Goal: Task Accomplishment & Management: Complete application form

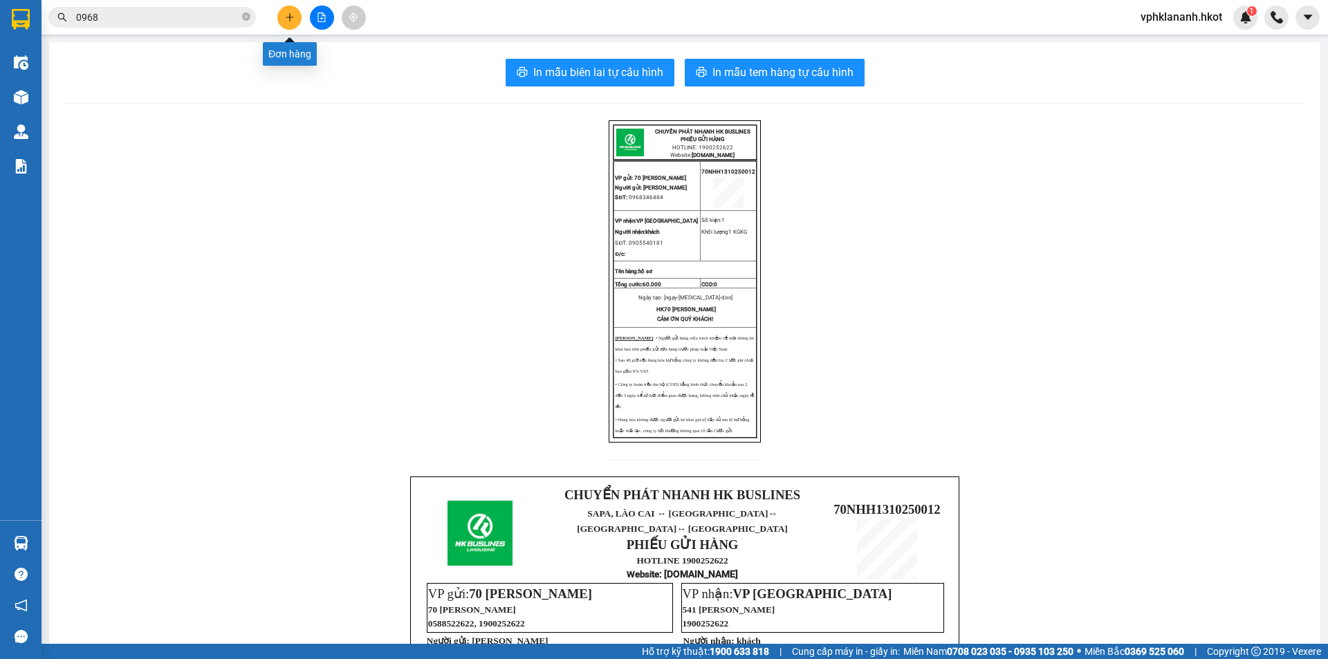
click at [285, 17] on icon "plus" at bounding box center [290, 17] width 10 height 10
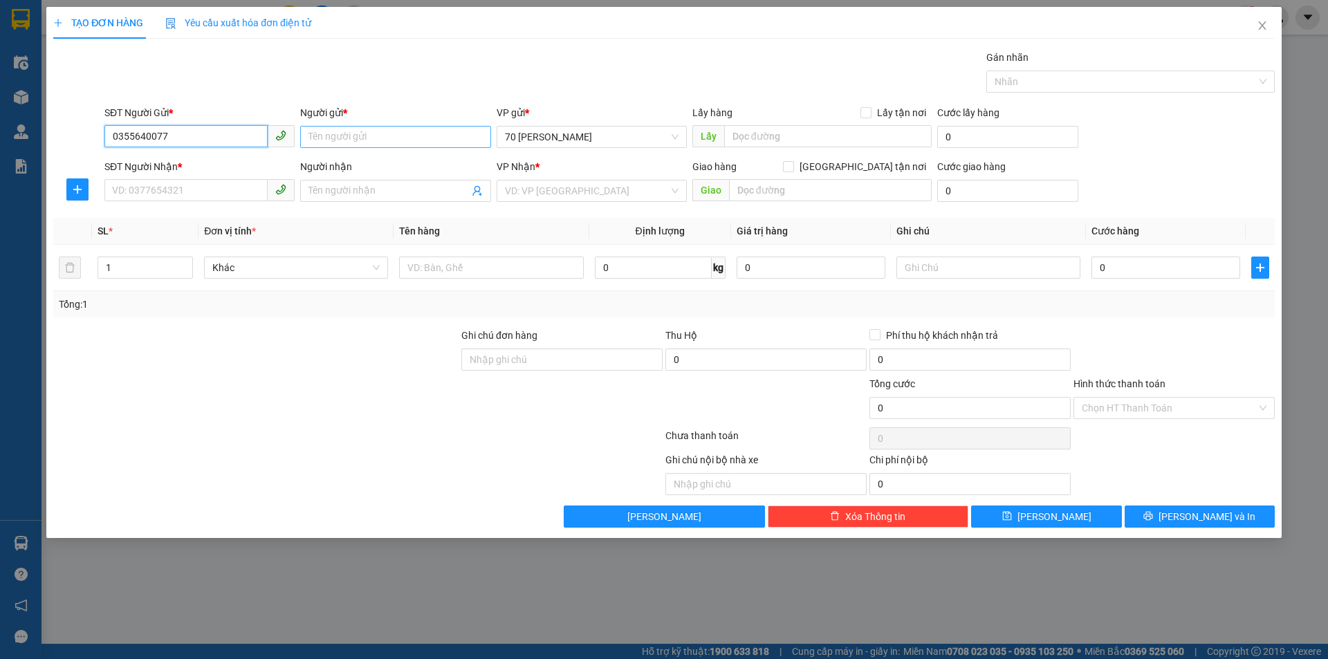
type input "0355640077"
click at [372, 140] on input "Người gửi *" at bounding box center [395, 137] width 190 height 22
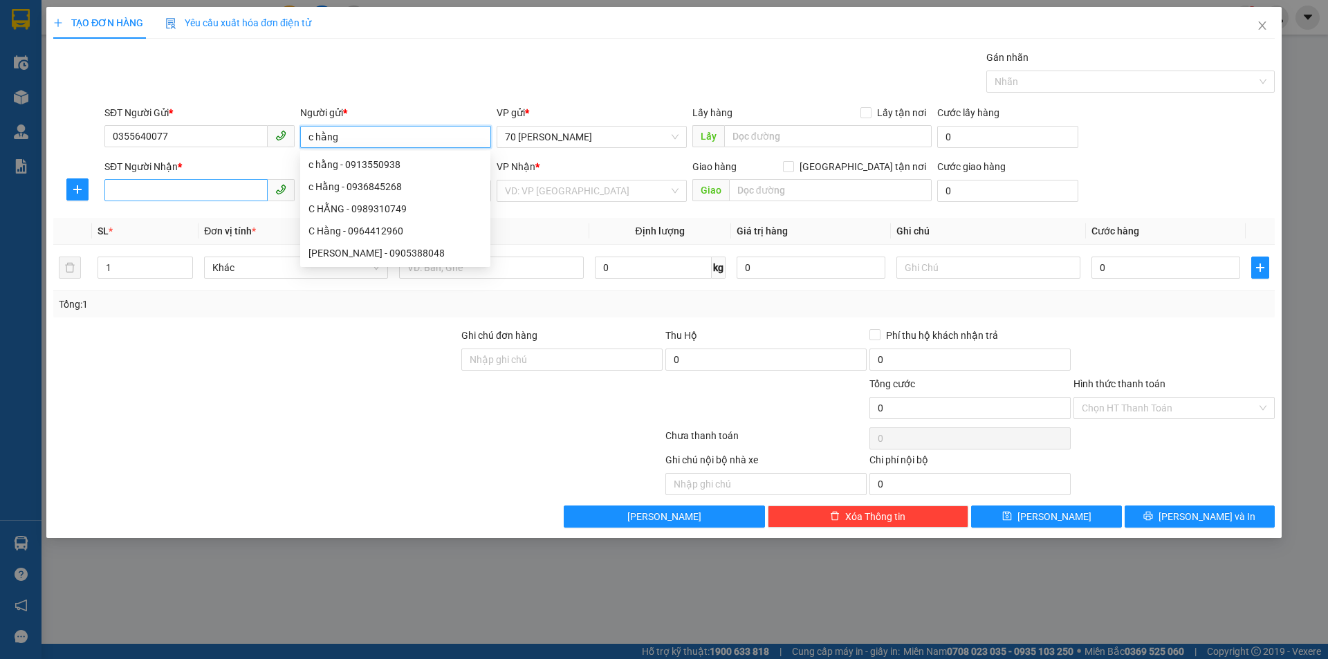
type input "c hằng"
click at [159, 190] on input "SĐT Người Nhận *" at bounding box center [185, 190] width 163 height 22
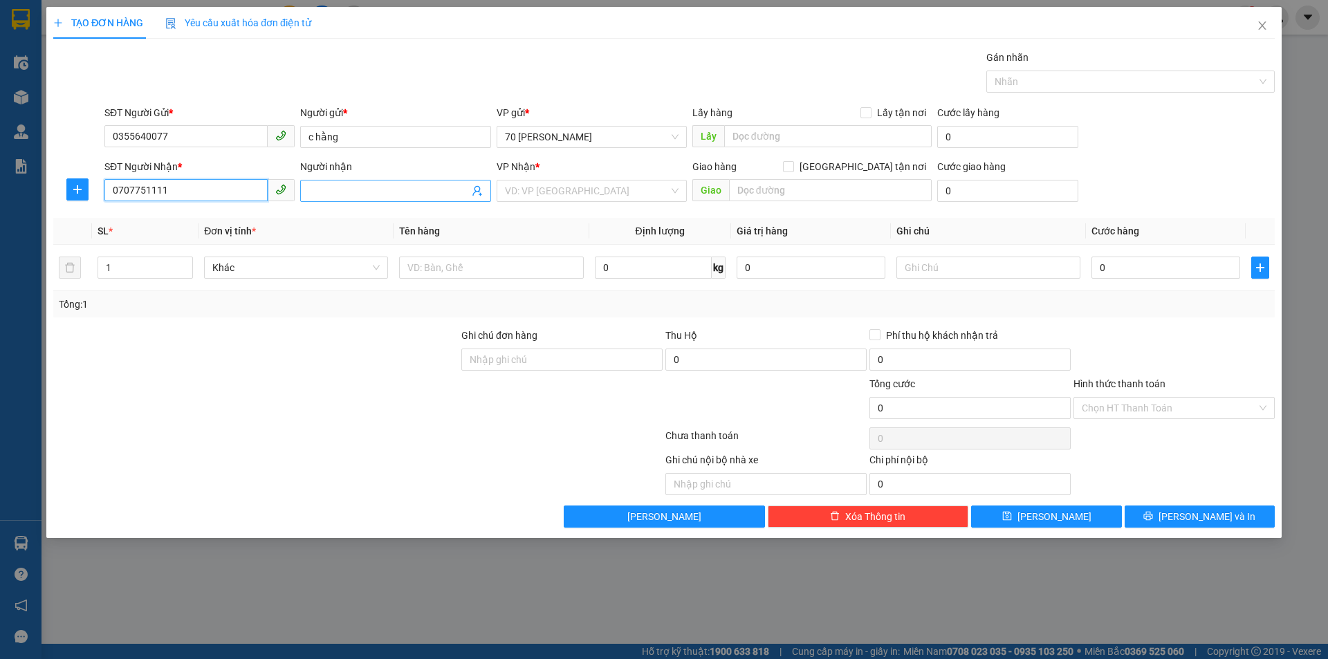
type input "0707751111"
click at [411, 186] on input "Người nhận" at bounding box center [389, 190] width 160 height 15
type input "c tâm"
click at [583, 194] on input "search" at bounding box center [587, 191] width 164 height 21
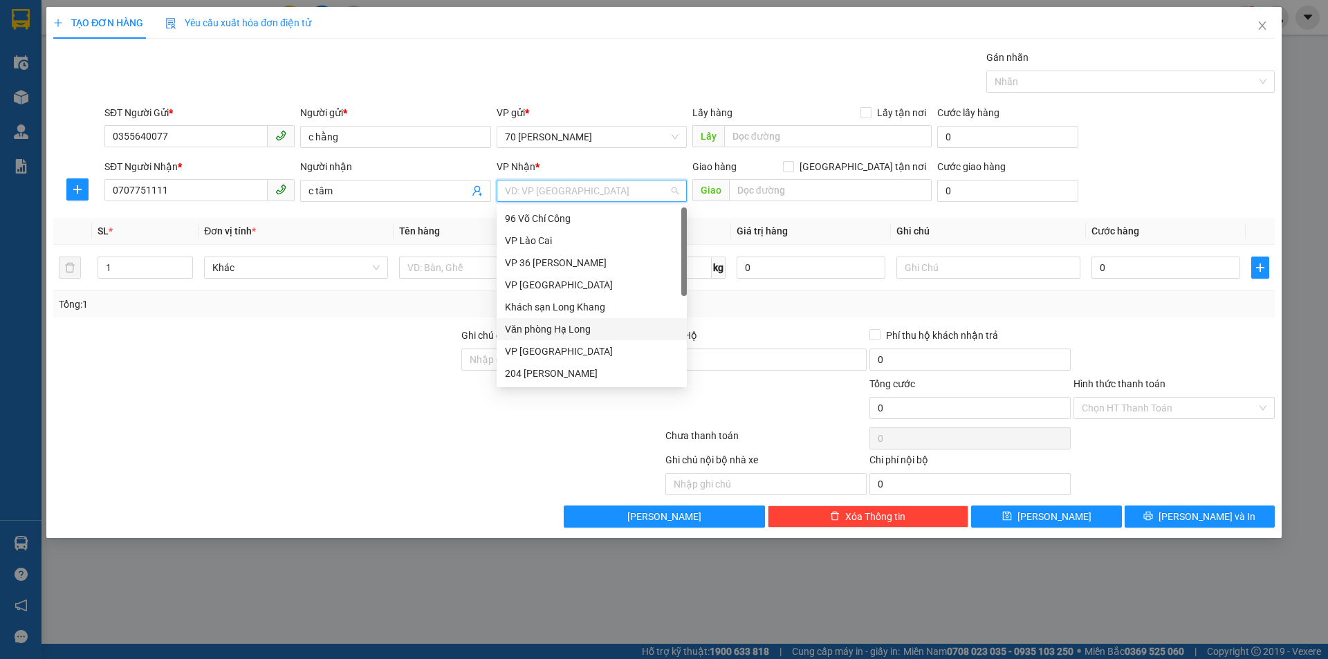
scroll to position [69, 0]
click at [543, 354] on div "VP Huế" at bounding box center [592, 348] width 174 height 15
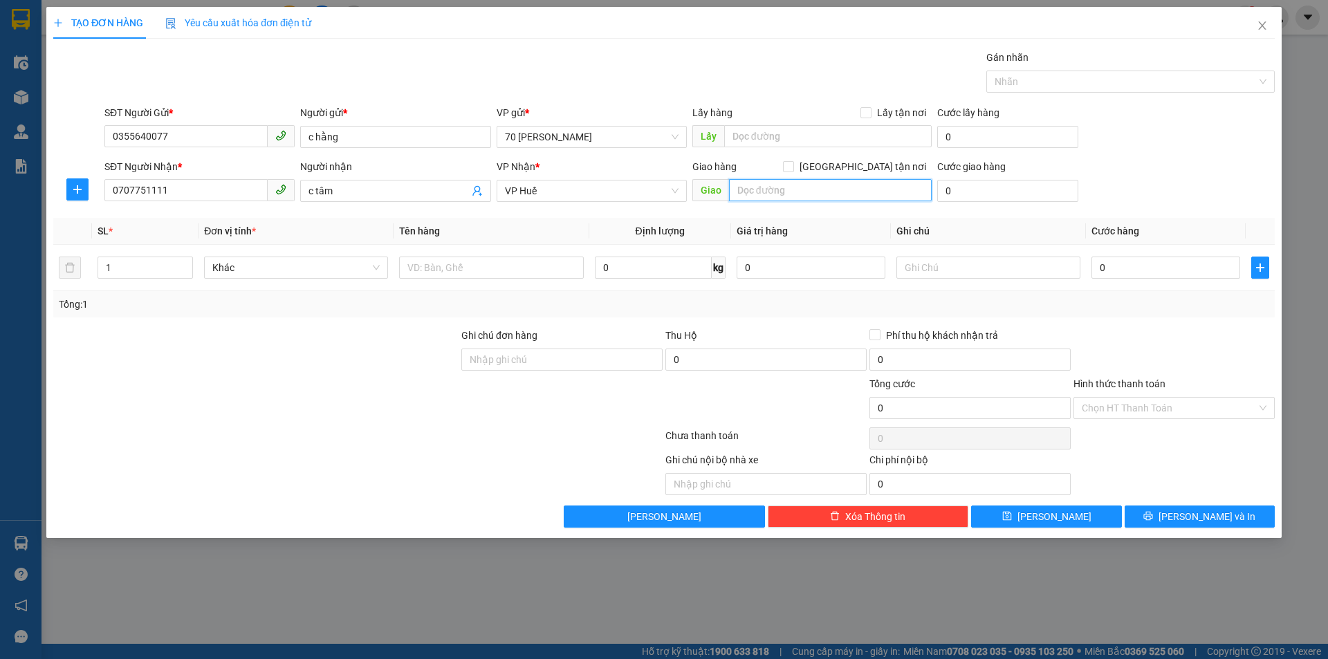
click at [811, 196] on input "text" at bounding box center [830, 190] width 203 height 22
click at [497, 269] on input "text" at bounding box center [491, 268] width 184 height 22
type input "chìa khóa"
click at [664, 261] on input "0" at bounding box center [653, 268] width 117 height 22
type input "1"
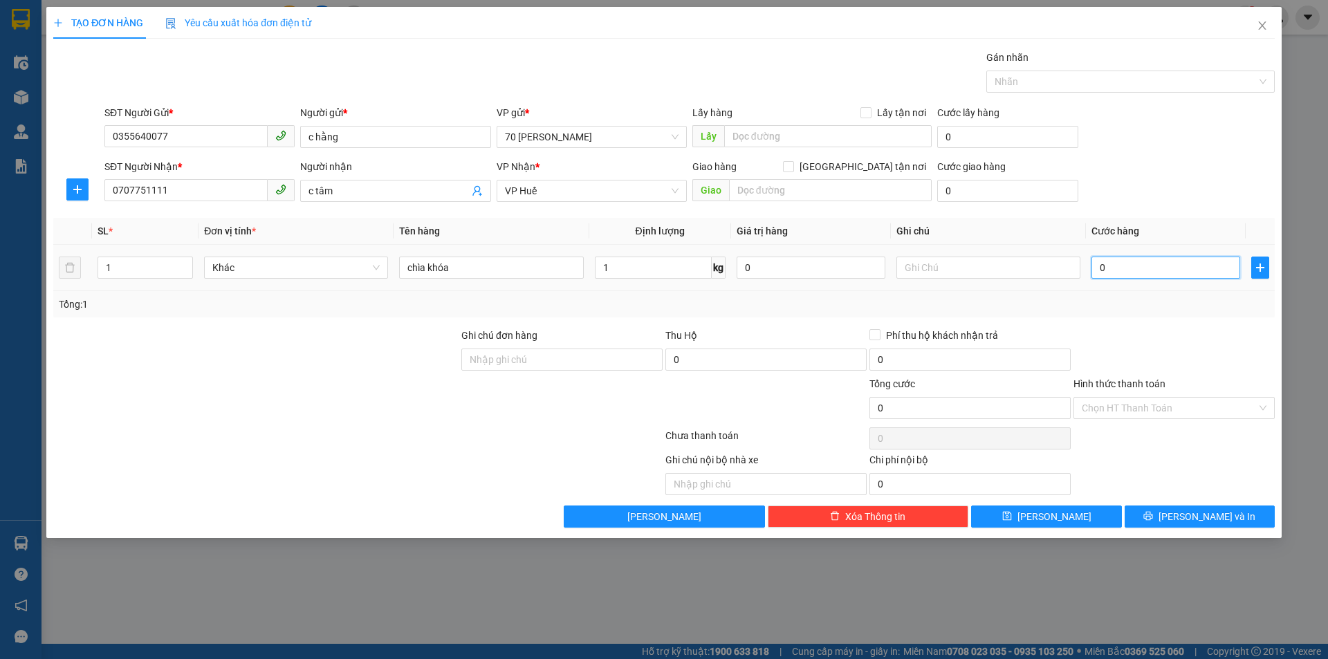
click at [1216, 273] on input "0" at bounding box center [1166, 268] width 149 height 22
type input "005"
type input "5"
type input "0.050"
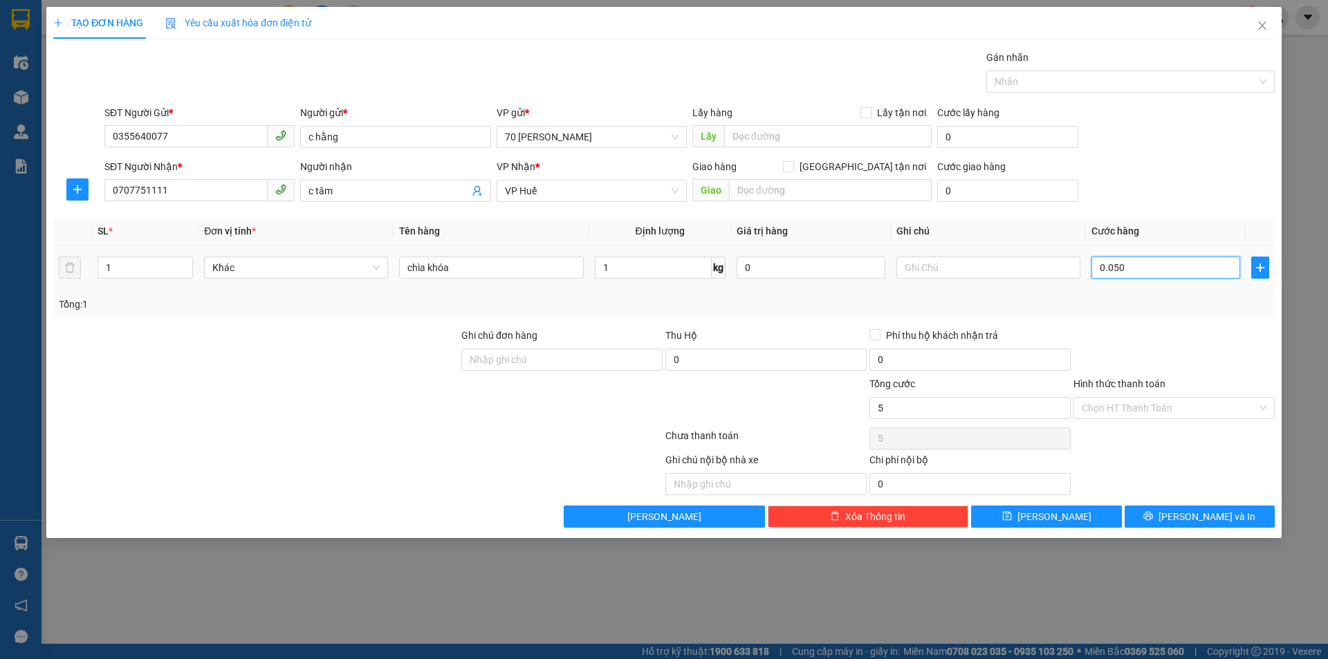
type input "50"
click at [1013, 306] on div "Tổng: 1" at bounding box center [664, 304] width 1211 height 15
type input "50.000"
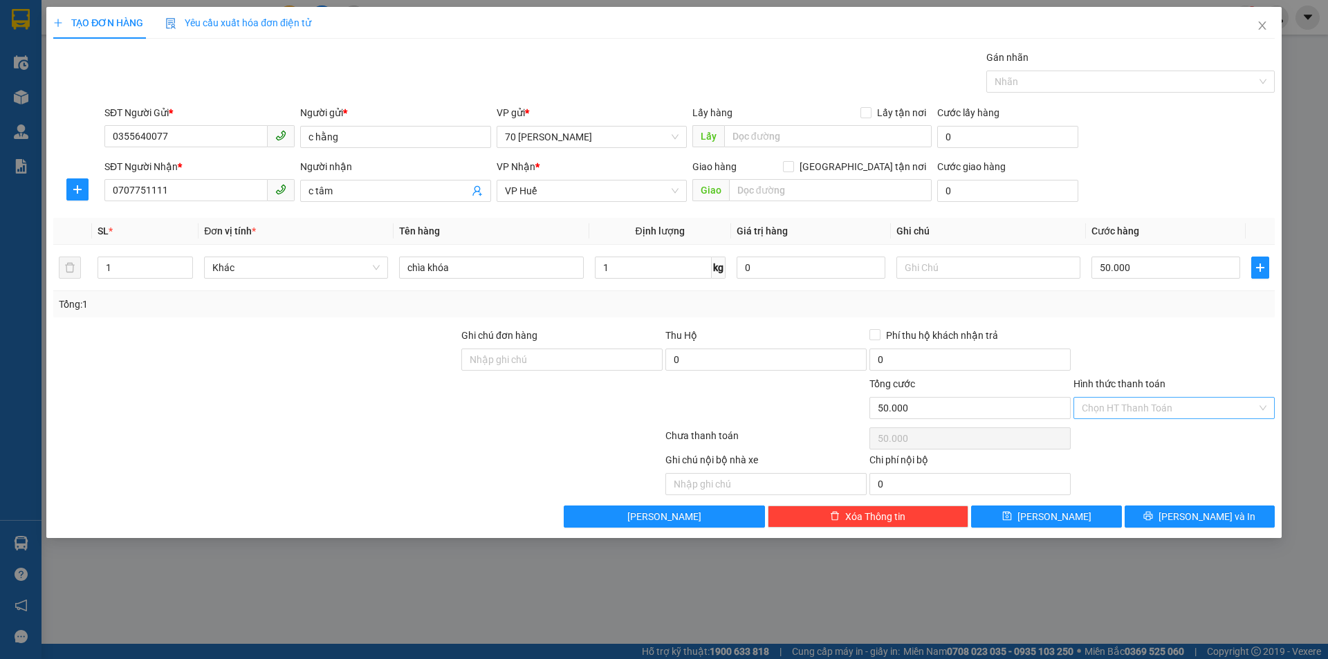
click at [1117, 410] on input "Hình thức thanh toán" at bounding box center [1169, 408] width 175 height 21
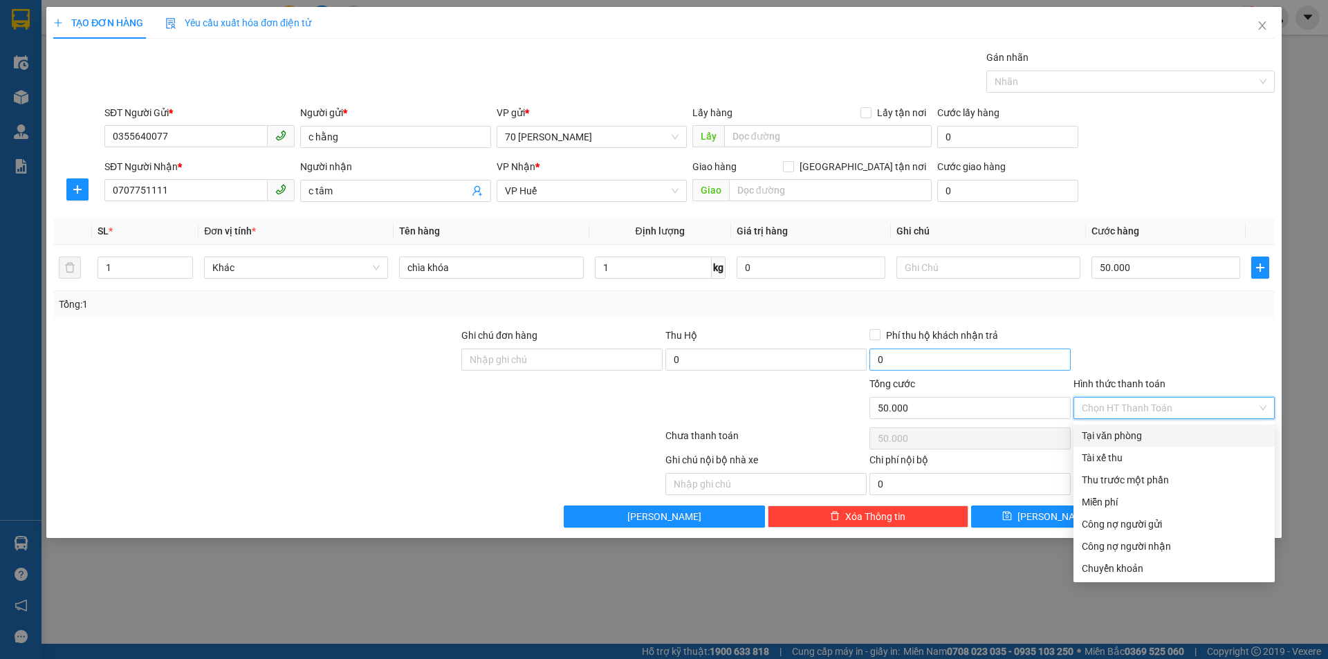
drag, startPoint x: 1099, startPoint y: 440, endPoint x: 1000, endPoint y: 368, distance: 121.8
click at [1099, 440] on div "Tại văn phòng" at bounding box center [1174, 435] width 185 height 15
type input "0"
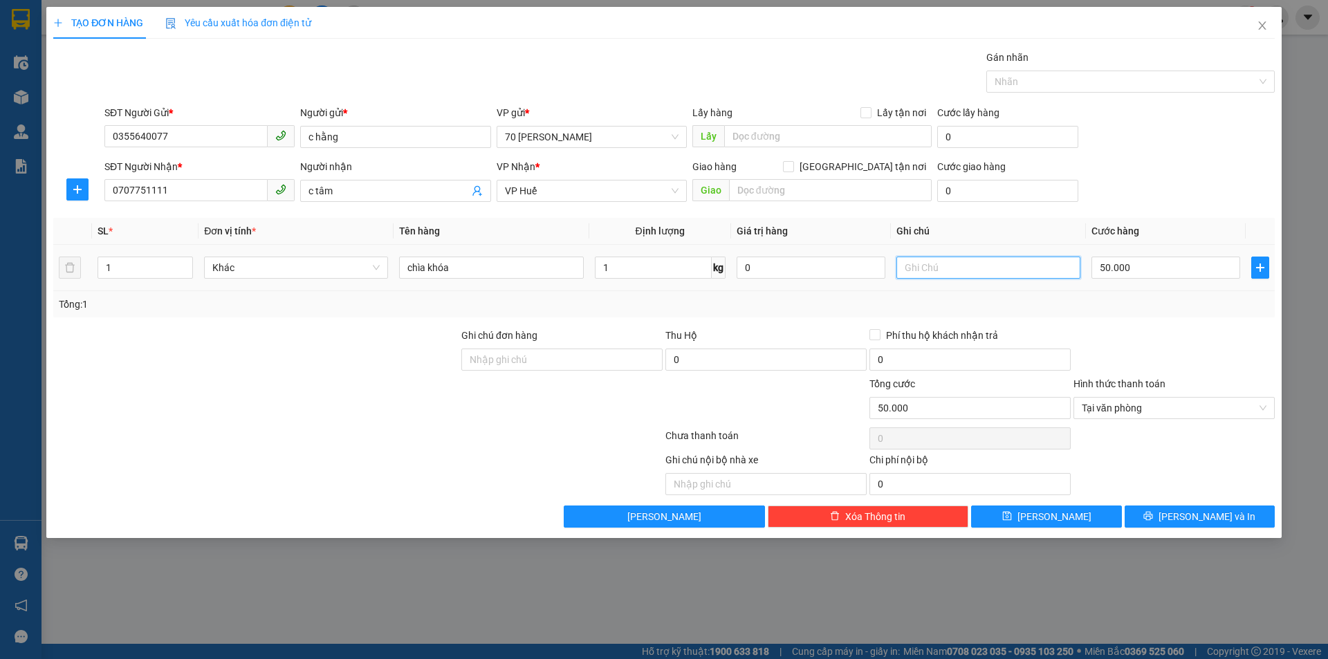
click at [957, 265] on input "text" at bounding box center [989, 268] width 184 height 22
type input "va thu"
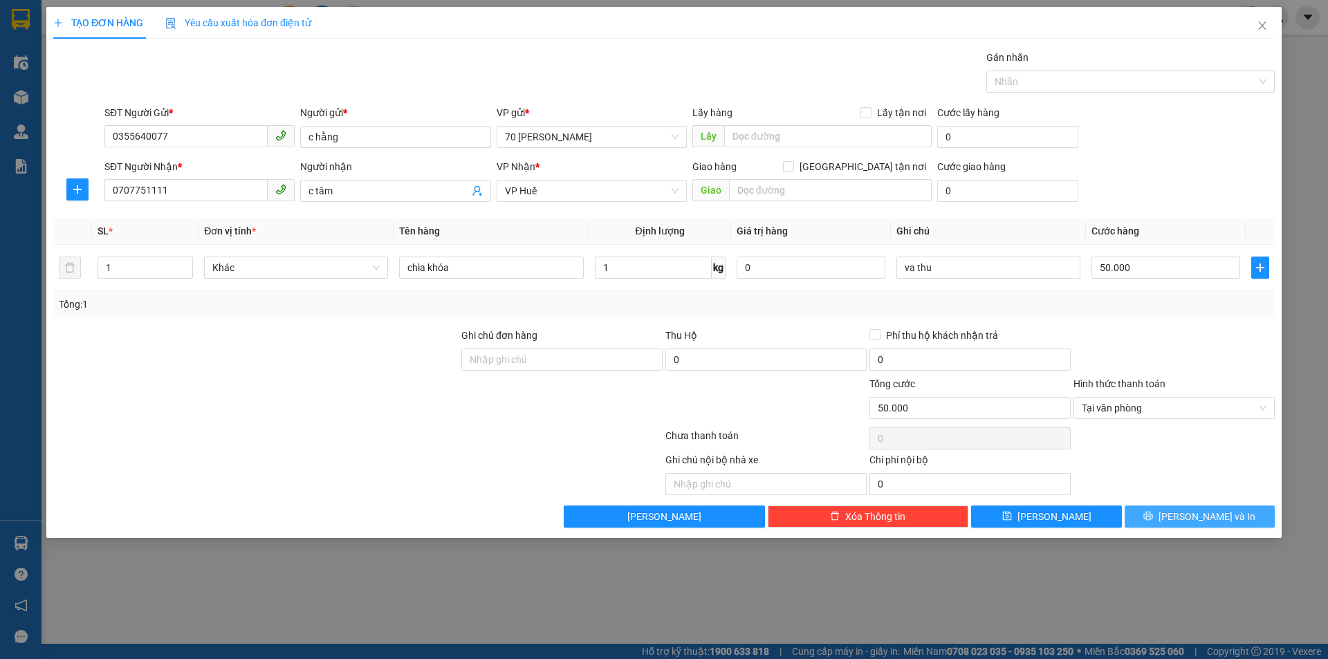
click at [1150, 512] on button "[PERSON_NAME] và In" at bounding box center [1200, 517] width 150 height 22
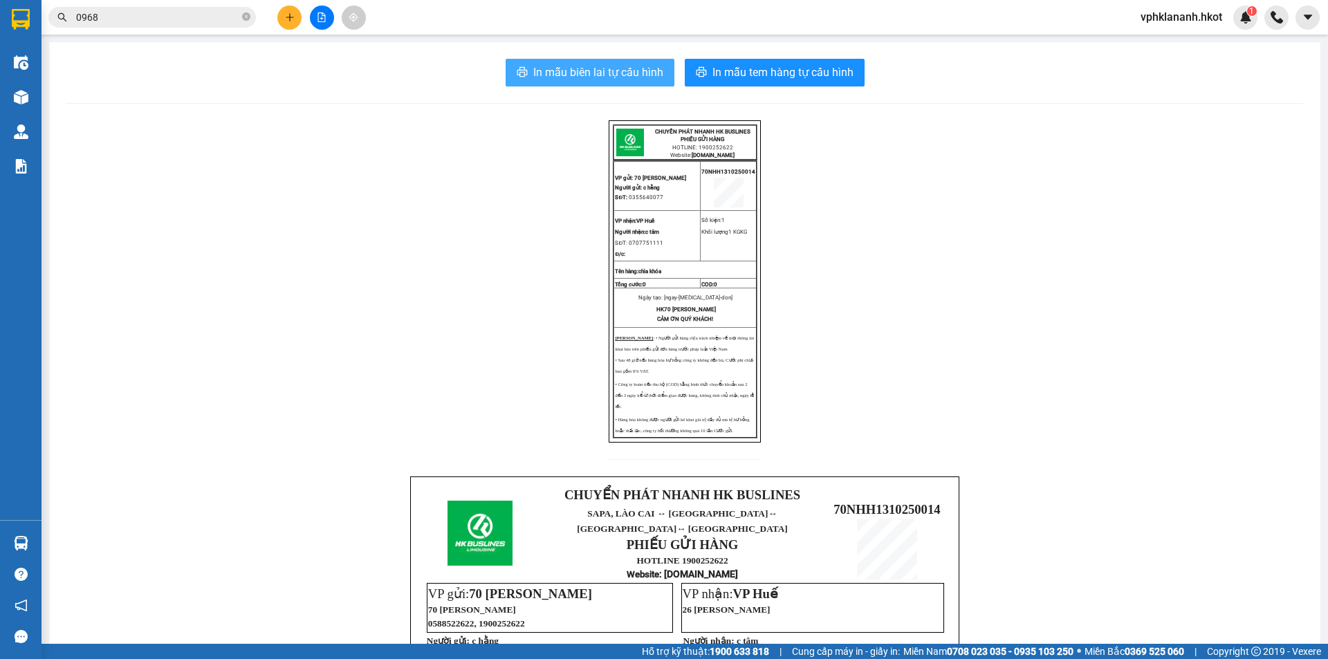
click at [569, 81] on span "In mẫu biên lai tự cấu hình" at bounding box center [598, 72] width 130 height 17
